Goal: Information Seeking & Learning: Learn about a topic

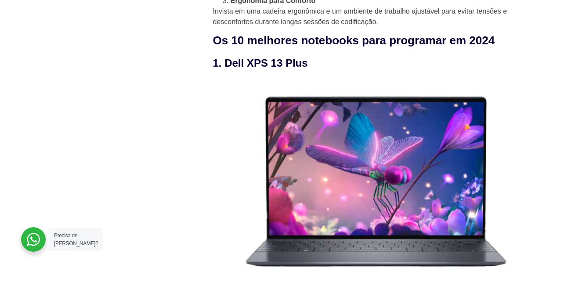
scroll to position [922, 0]
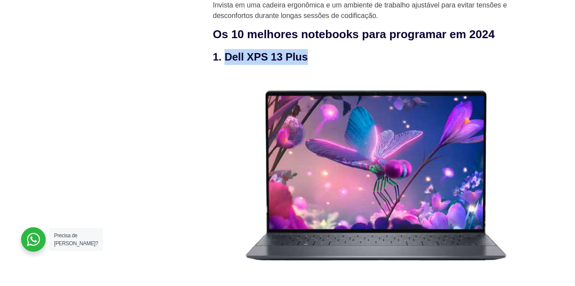
drag, startPoint x: 224, startPoint y: 60, endPoint x: 324, endPoint y: 58, distance: 100.1
click at [324, 58] on h3 "1. Dell XPS 13 Plus" at bounding box center [380, 57] width 334 height 16
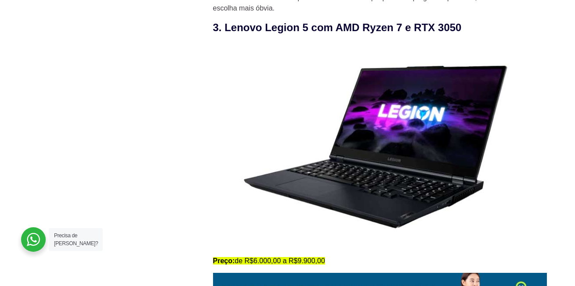
scroll to position [1624, 0]
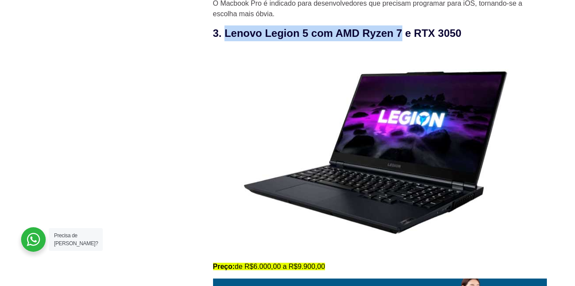
drag, startPoint x: 224, startPoint y: 40, endPoint x: 403, endPoint y: 34, distance: 179.2
click at [403, 34] on h3 "3. Lenovo Legion 5 com AMD Ryzen 7 e RTX 3050" at bounding box center [380, 33] width 334 height 16
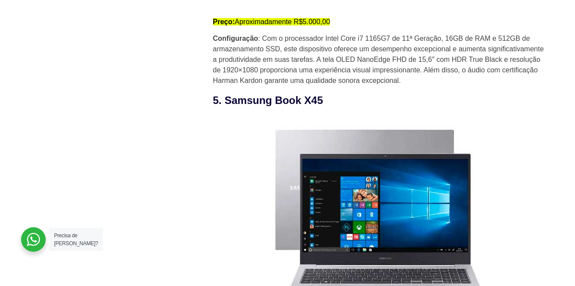
scroll to position [2239, 0]
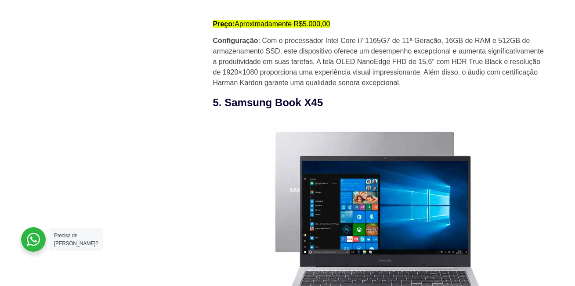
drag, startPoint x: 223, startPoint y: 105, endPoint x: 332, endPoint y: 107, distance: 108.4
click at [332, 107] on h3 "5. Samsung Book X45" at bounding box center [380, 103] width 334 height 16
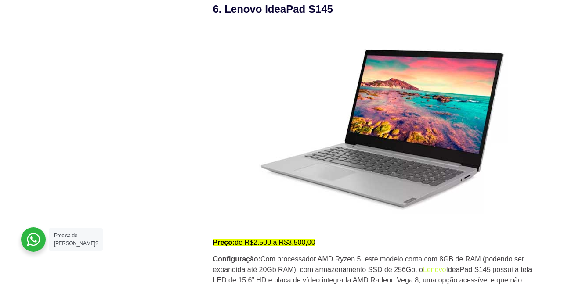
scroll to position [2590, 0]
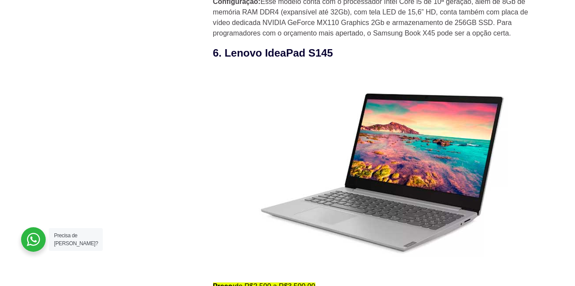
drag, startPoint x: 224, startPoint y: 57, endPoint x: 343, endPoint y: 55, distance: 119.0
click at [343, 55] on h3 "6. Lenovo IdeaPad S145" at bounding box center [380, 53] width 334 height 16
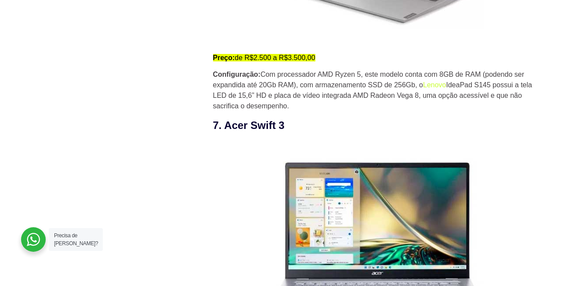
scroll to position [2897, 0]
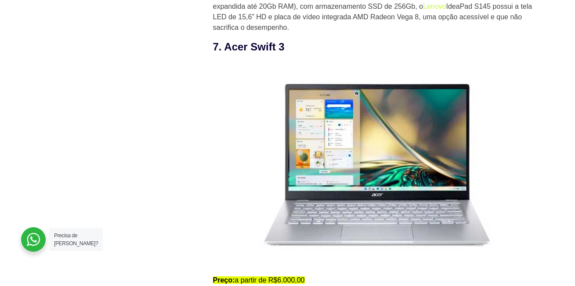
click at [245, 49] on h3 "7. Acer Swift 3" at bounding box center [380, 47] width 334 height 16
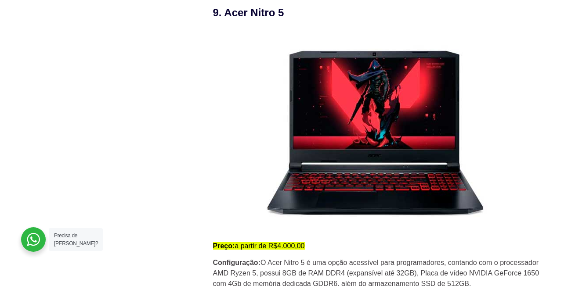
scroll to position [3468, 0]
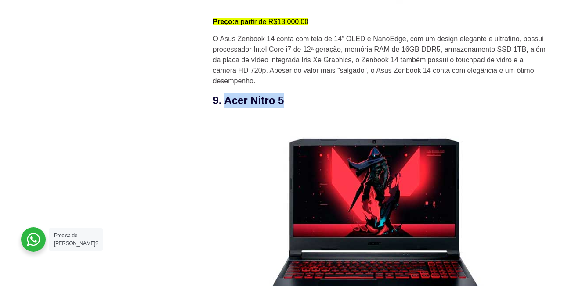
drag, startPoint x: 227, startPoint y: 104, endPoint x: 285, endPoint y: 107, distance: 57.5
click at [285, 107] on h3 "9. Acer Nitro 5" at bounding box center [380, 101] width 334 height 16
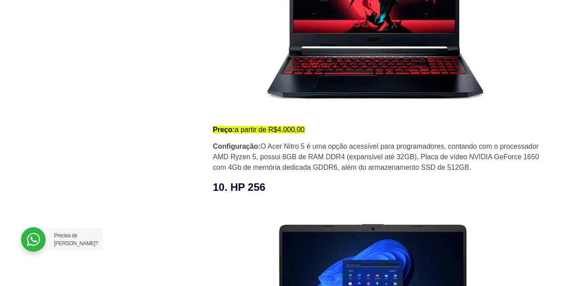
scroll to position [3687, 0]
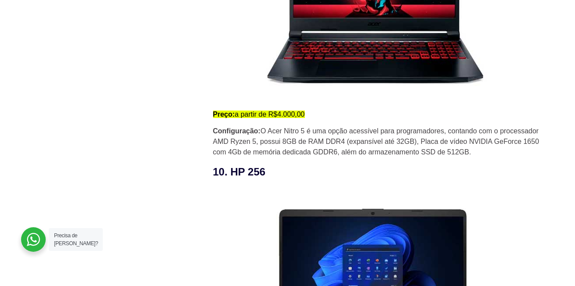
click at [448, 137] on p "Configuração: O Acer Nitro 5 é uma opção acessível para programadores, contando…" at bounding box center [380, 142] width 334 height 32
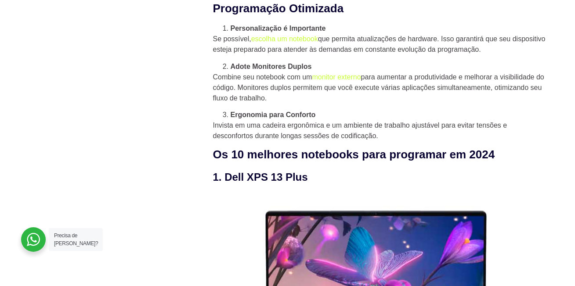
scroll to position [790, 0]
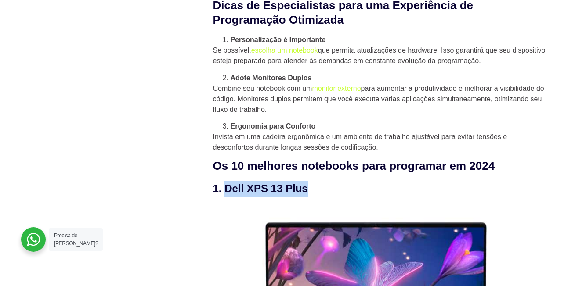
drag, startPoint x: 249, startPoint y: 195, endPoint x: 315, endPoint y: 196, distance: 65.4
click at [315, 196] on h3 "1. Dell XPS 13 Plus" at bounding box center [380, 189] width 334 height 16
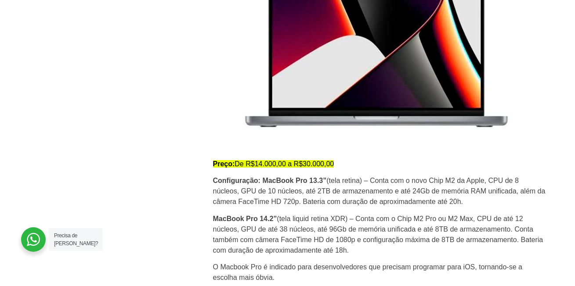
scroll to position [1361, 0]
